Goal: Task Accomplishment & Management: Manage account settings

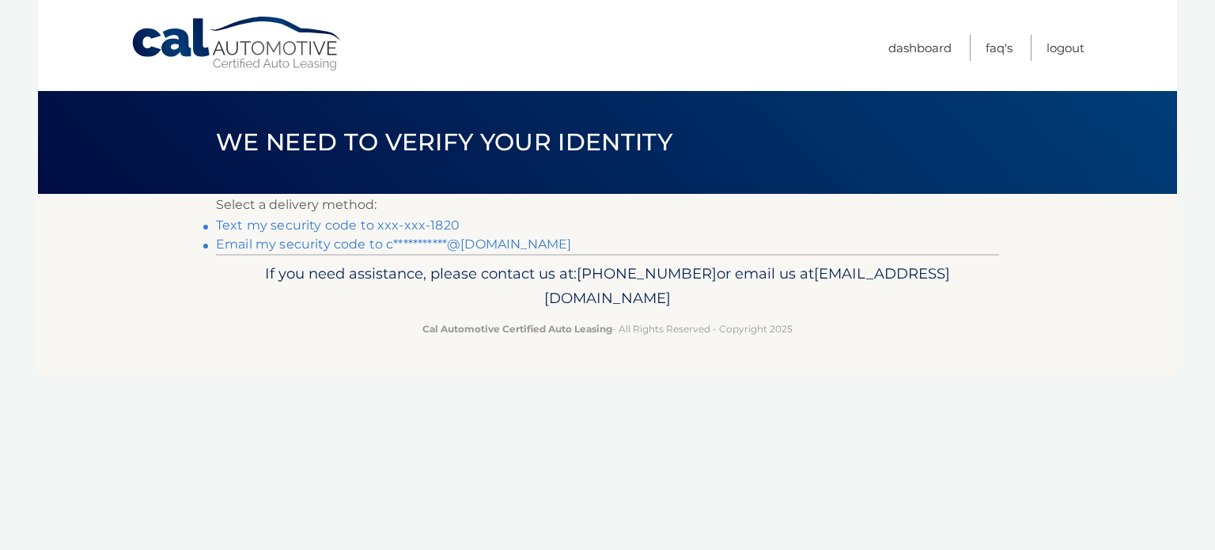
click at [423, 226] on link "Text my security code to xxx-xxx-1820" at bounding box center [338, 225] width 244 height 15
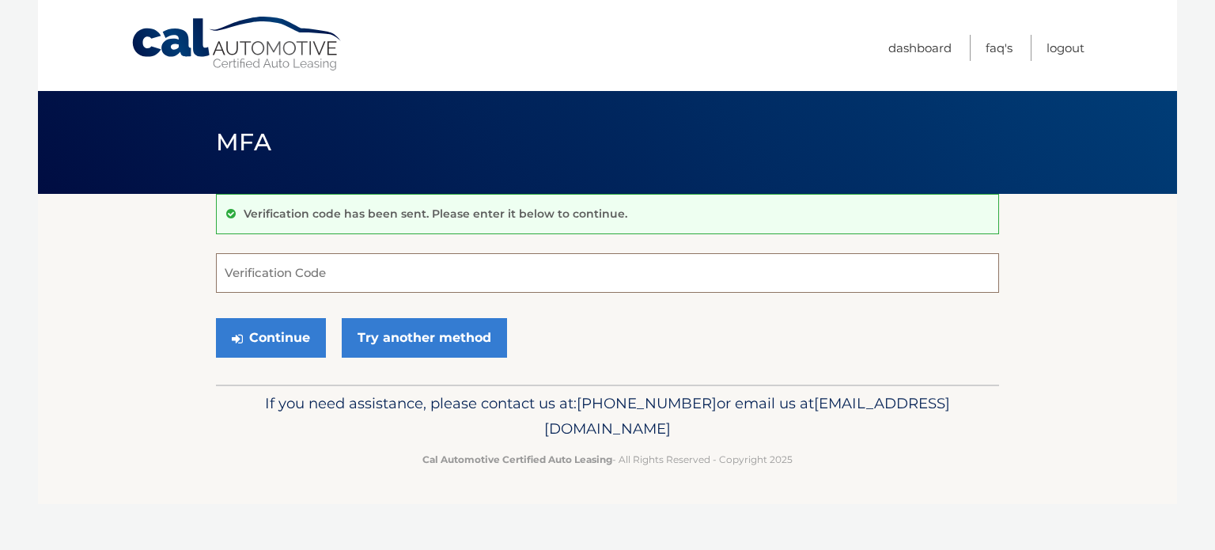
click at [347, 284] on input "Verification Code" at bounding box center [607, 273] width 783 height 40
type input "798448"
click at [291, 330] on button "Continue" at bounding box center [271, 338] width 110 height 40
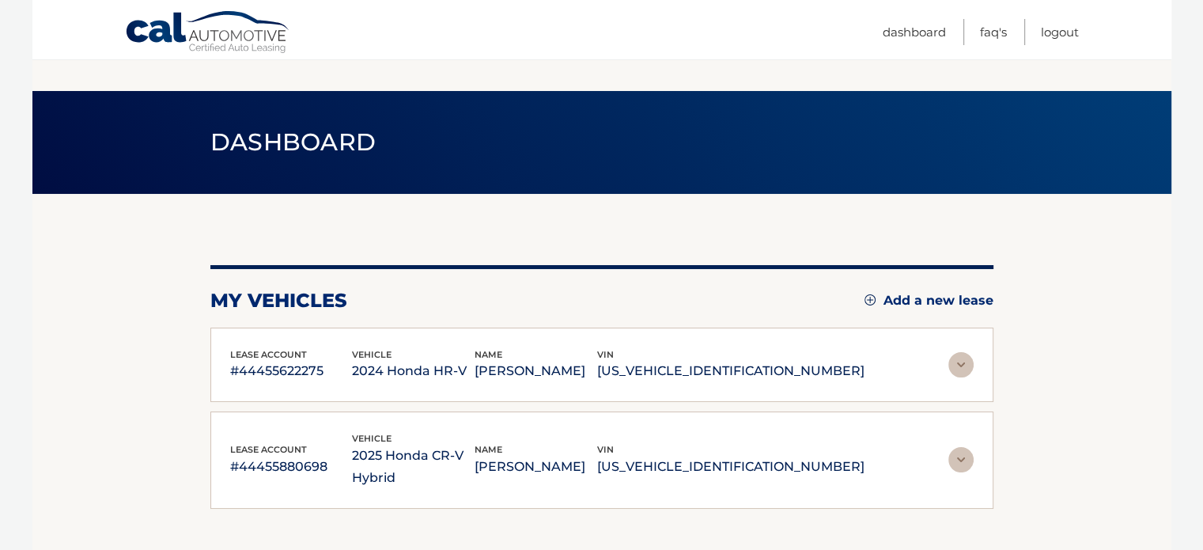
scroll to position [79, 0]
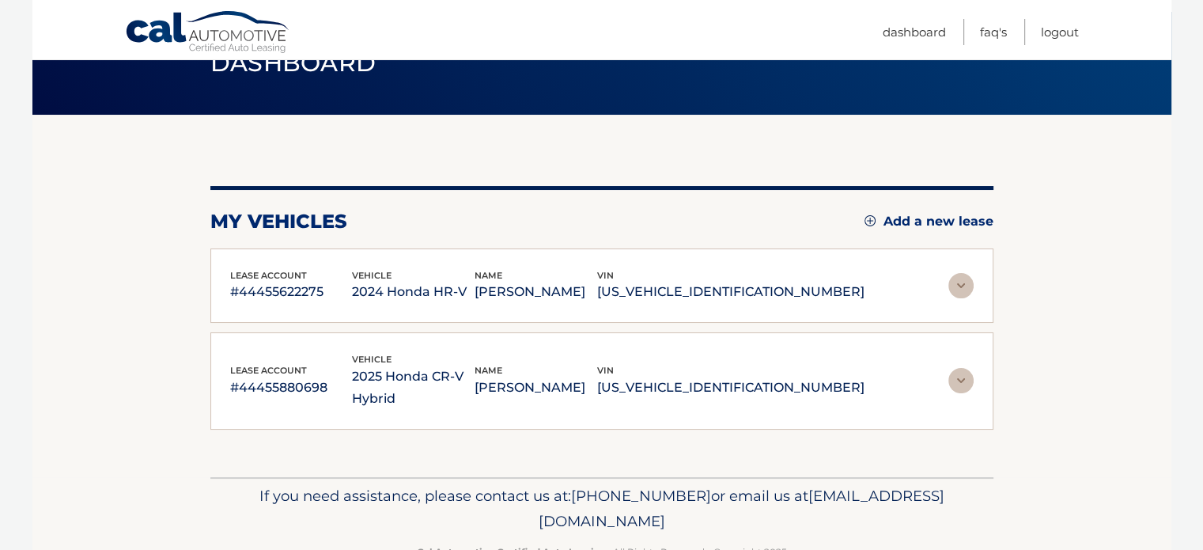
click at [956, 285] on img at bounding box center [961, 285] width 25 height 25
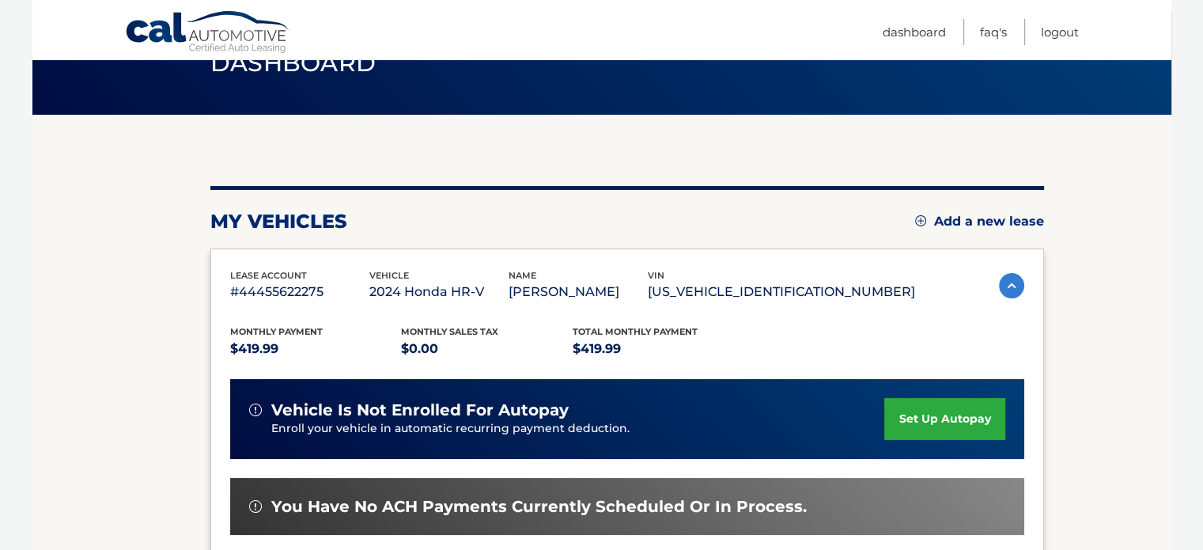
scroll to position [316, 0]
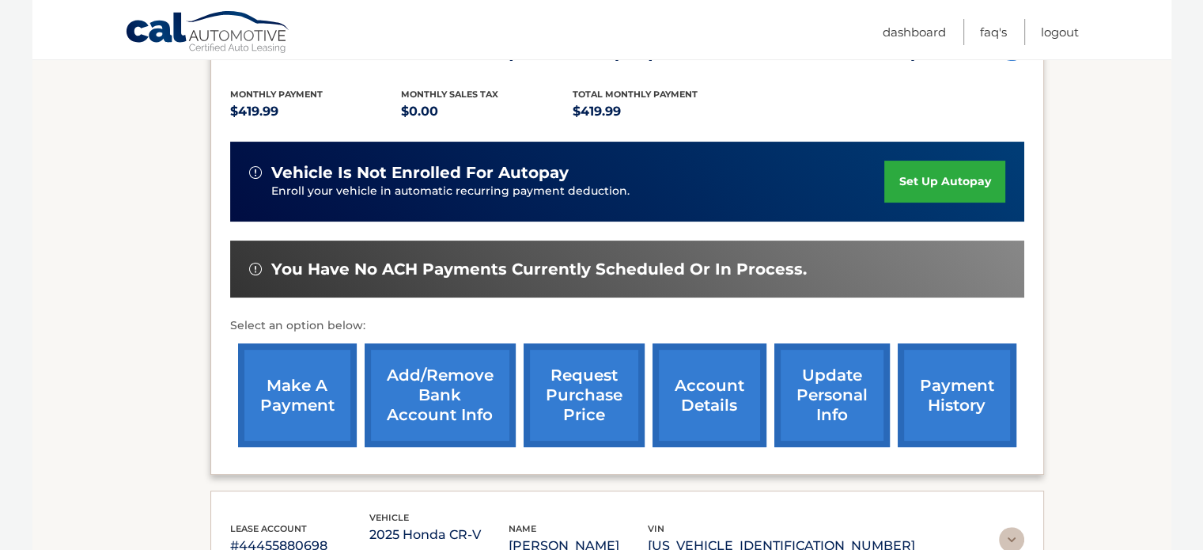
click at [312, 381] on link "make a payment" at bounding box center [297, 395] width 119 height 104
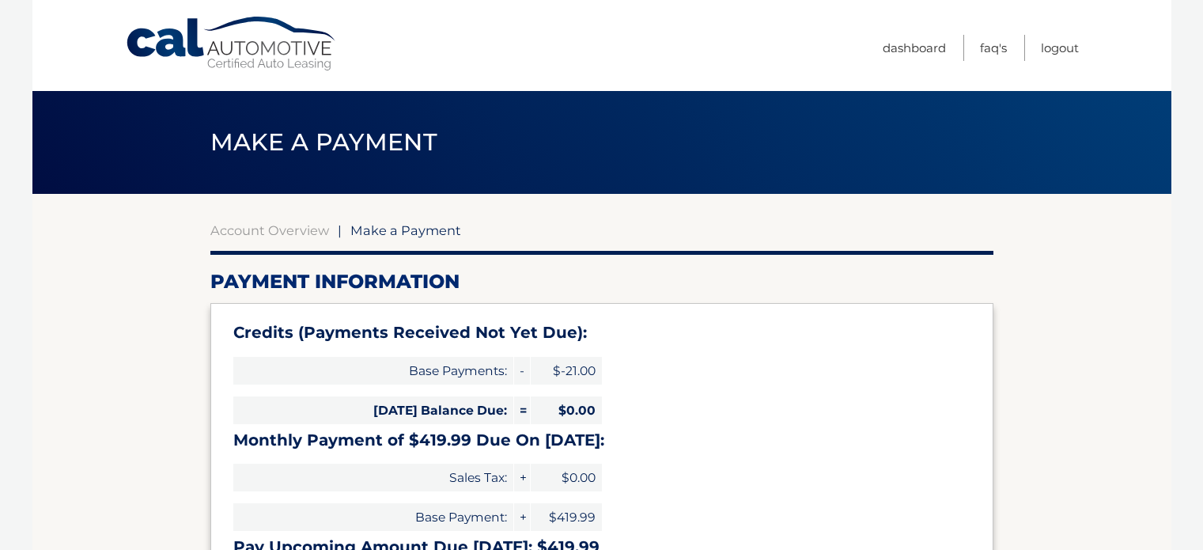
select select "OTNjYzhiOWUtMmZkNy00NWM5LWEwNDAtYzY1YWE4OGQ1YTg0"
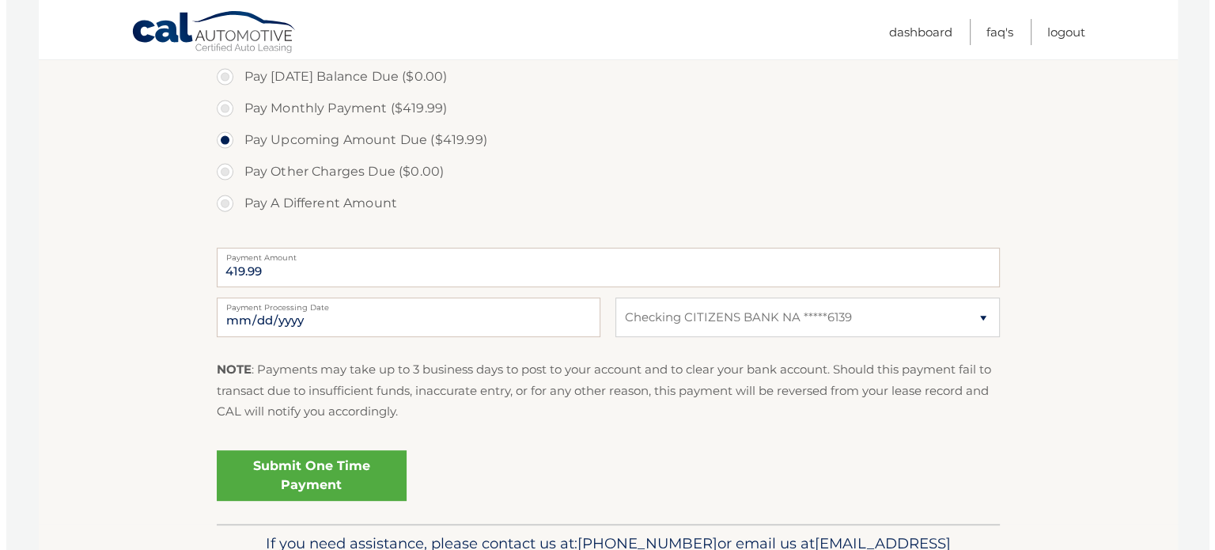
scroll to position [633, 0]
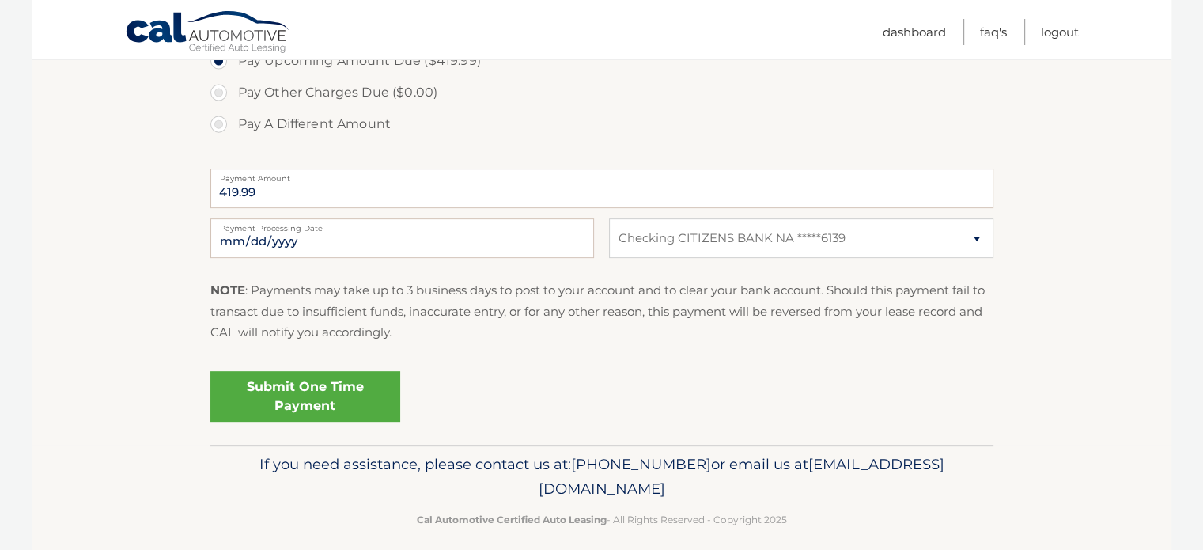
click at [311, 397] on link "Submit One Time Payment" at bounding box center [305, 396] width 190 height 51
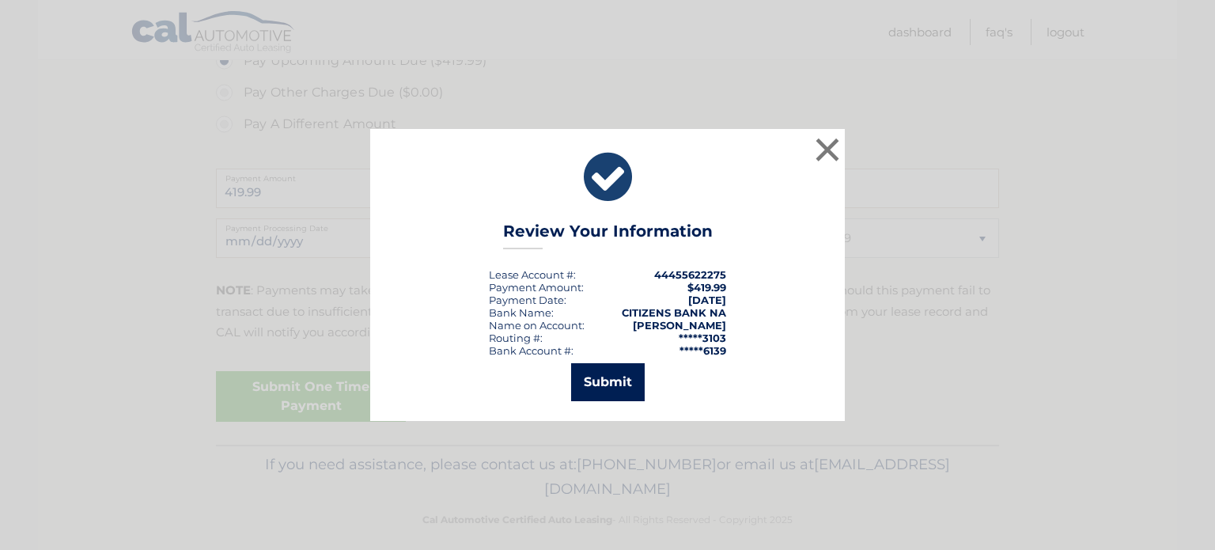
click at [600, 378] on button "Submit" at bounding box center [608, 382] width 74 height 38
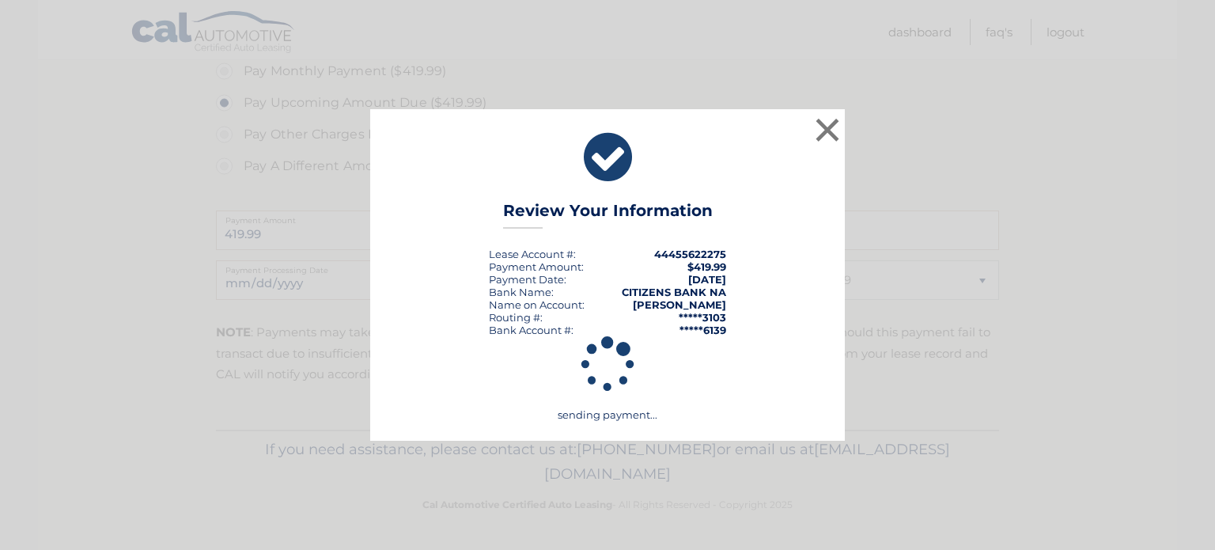
scroll to position [589, 0]
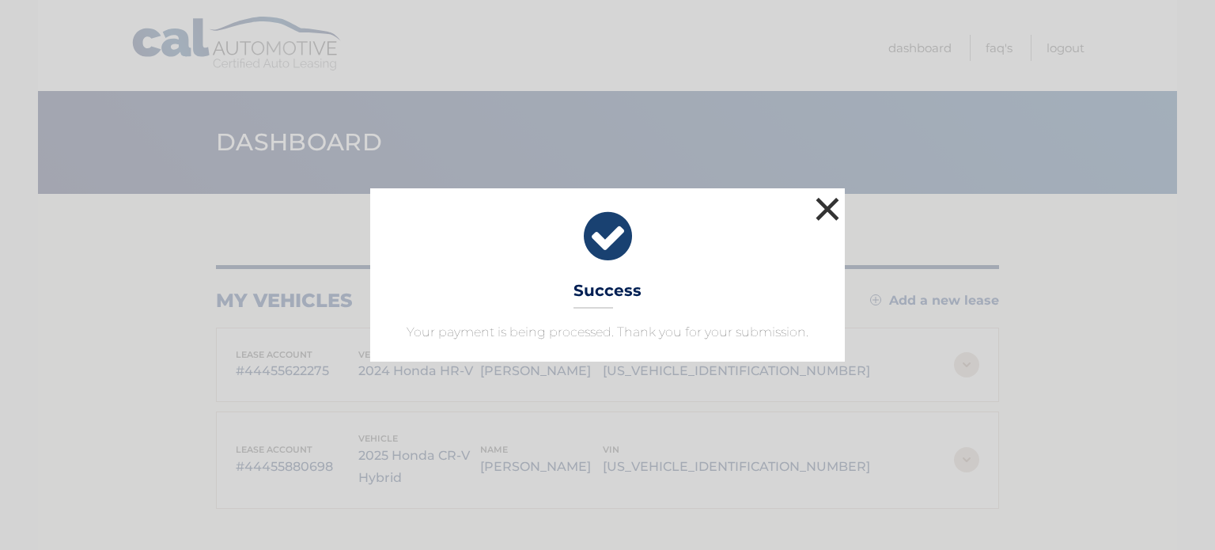
click at [824, 215] on button "×" at bounding box center [828, 209] width 32 height 32
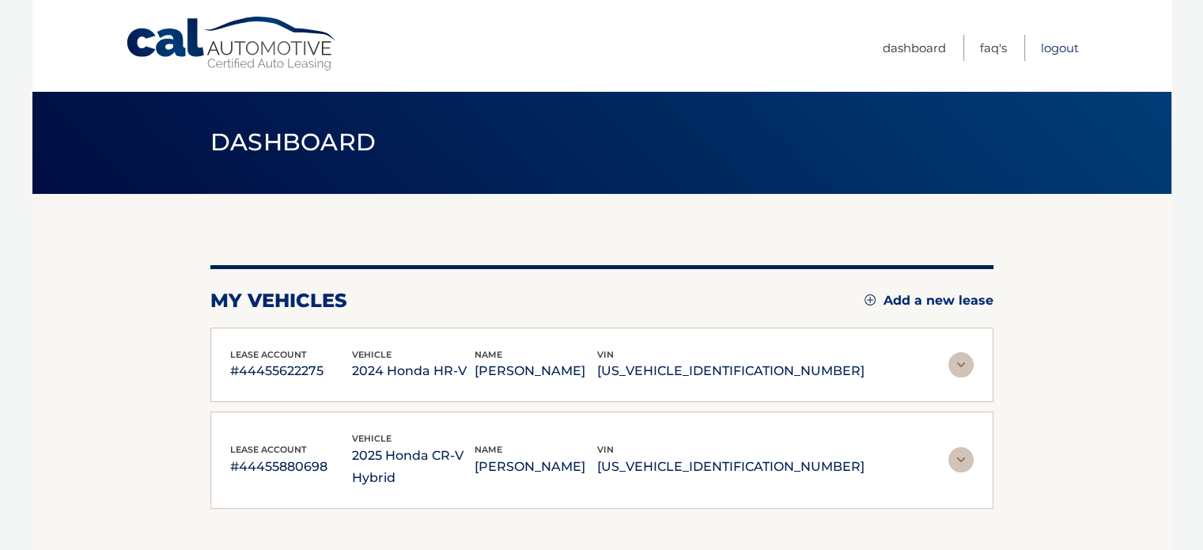
click at [1063, 47] on link "Logout" at bounding box center [1060, 48] width 38 height 26
